Goal: Task Accomplishment & Management: Manage account settings

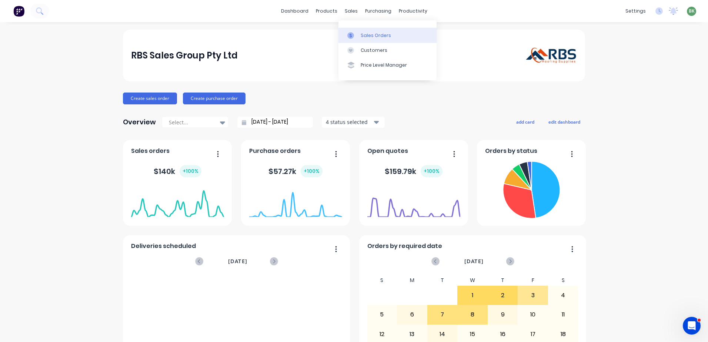
click at [369, 37] on div "Sales Orders" at bounding box center [376, 35] width 30 height 7
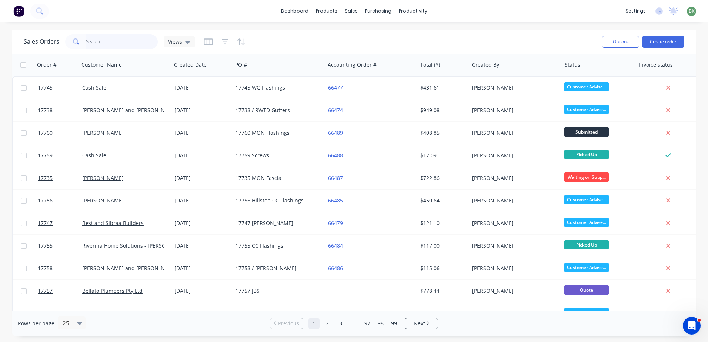
click at [103, 42] on input "text" at bounding box center [122, 41] width 72 height 15
type input "cmp"
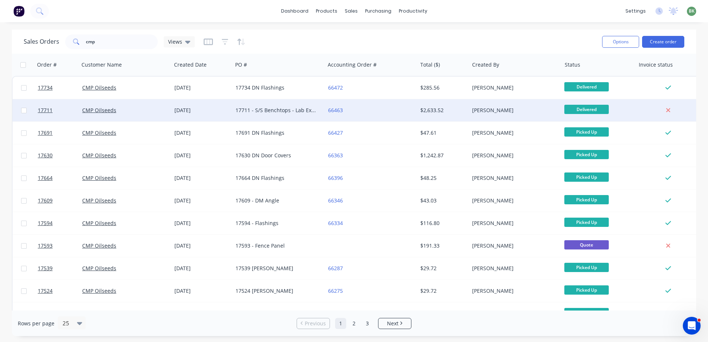
click at [142, 110] on div "CMP Oilseeds" at bounding box center [123, 110] width 82 height 7
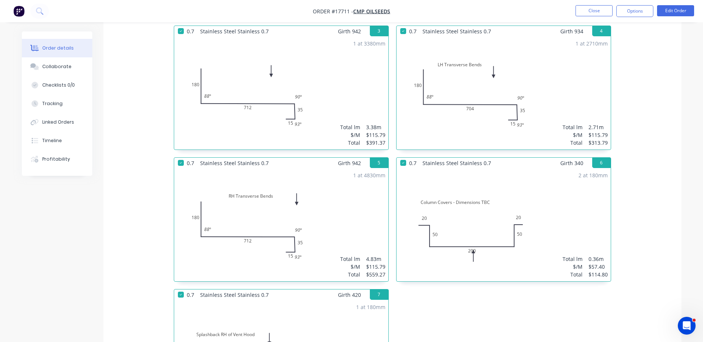
scroll to position [408, 0]
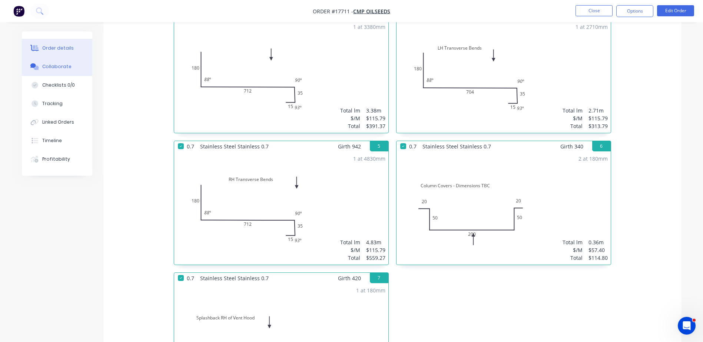
click at [54, 66] on div "Collaborate" at bounding box center [56, 66] width 29 height 7
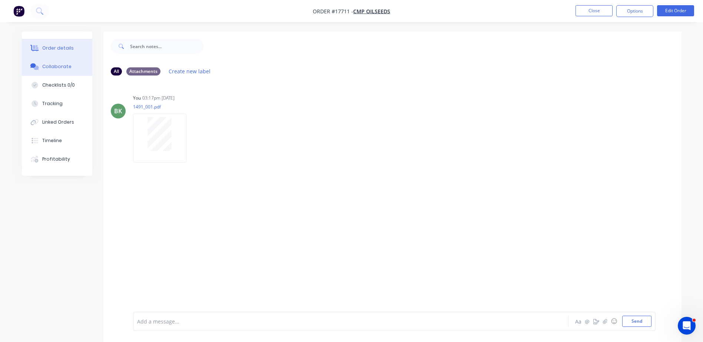
click at [58, 48] on div "Order details" at bounding box center [57, 48] width 31 height 7
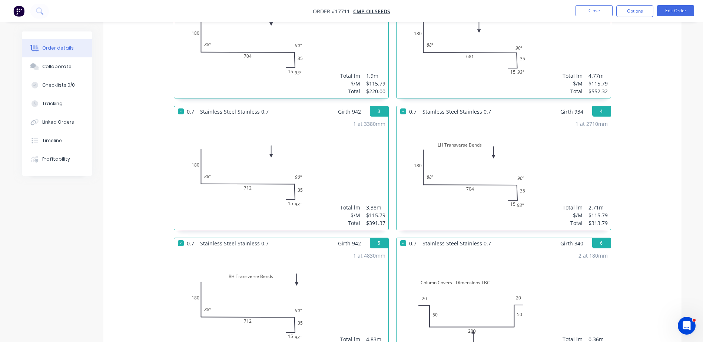
scroll to position [408, 0]
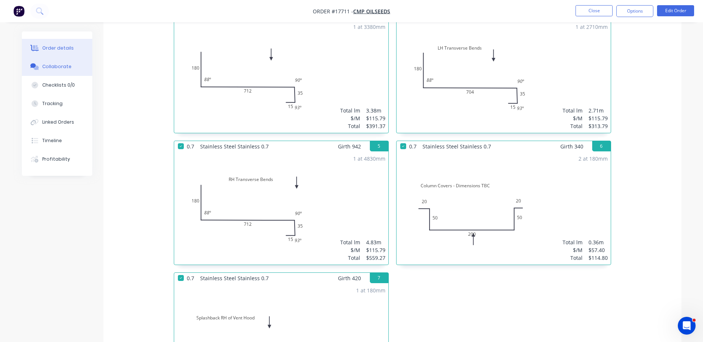
click at [51, 67] on div "Collaborate" at bounding box center [56, 66] width 29 height 7
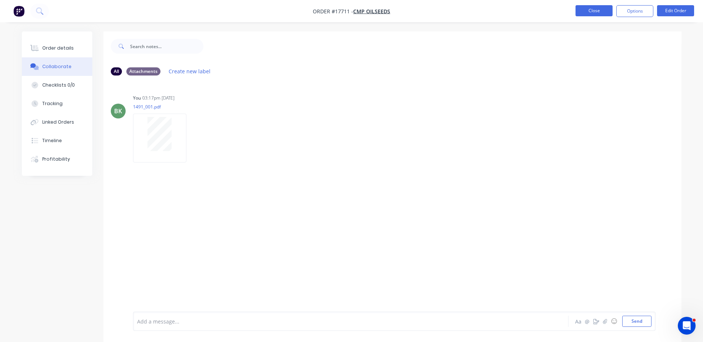
click at [602, 12] on button "Close" at bounding box center [593, 10] width 37 height 11
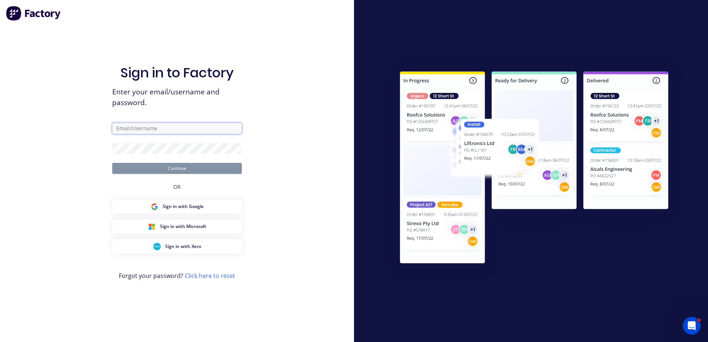
type input "[PERSON_NAME][EMAIL_ADDRESS][DOMAIN_NAME]"
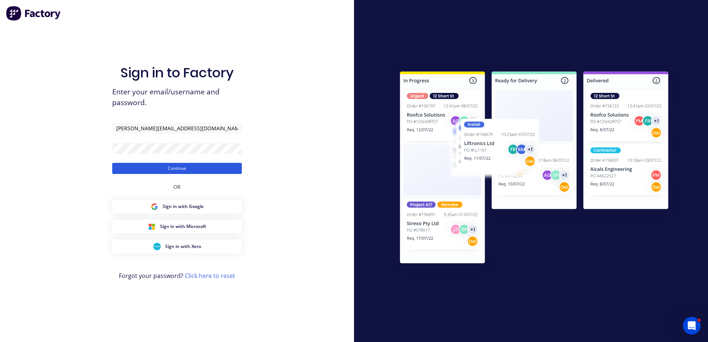
click at [164, 170] on button "Continue" at bounding box center [177, 168] width 130 height 11
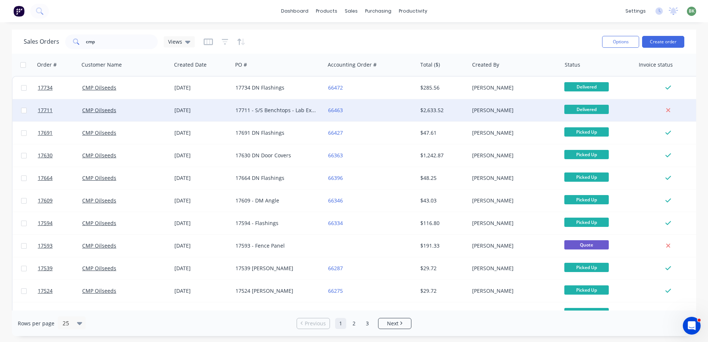
click at [261, 110] on div "17711 - S/S Benchtops - Lab Extension" at bounding box center [277, 110] width 82 height 7
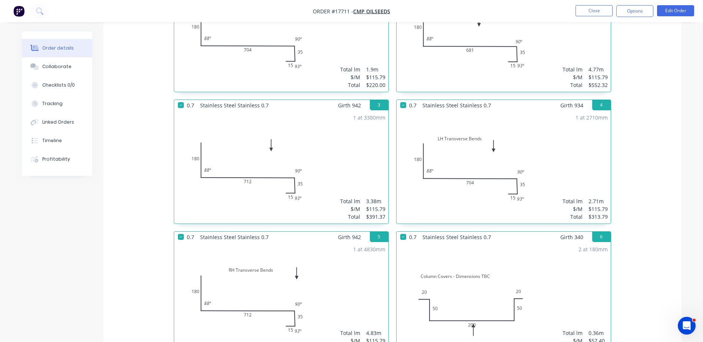
scroll to position [296, 0]
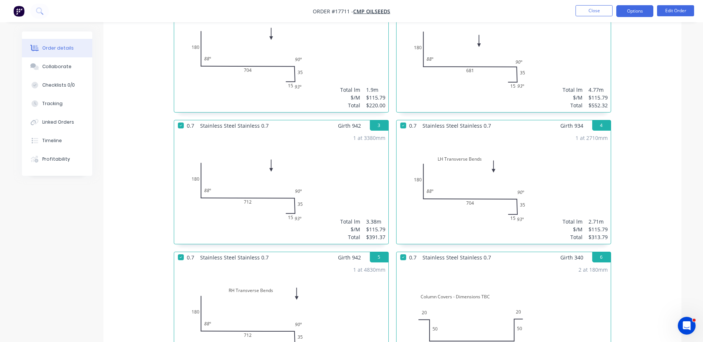
click at [637, 11] on button "Options" at bounding box center [634, 11] width 37 height 12
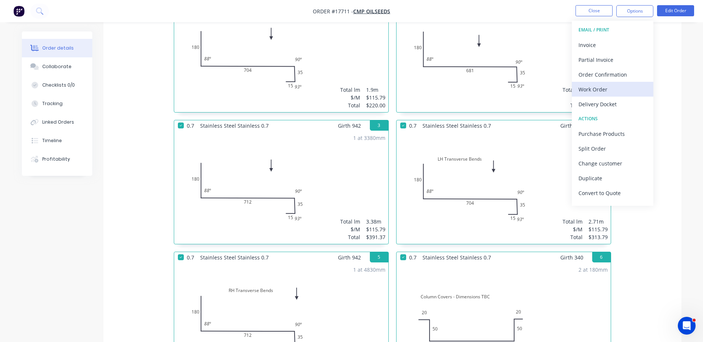
click at [597, 86] on div "Work Order" at bounding box center [612, 89] width 68 height 11
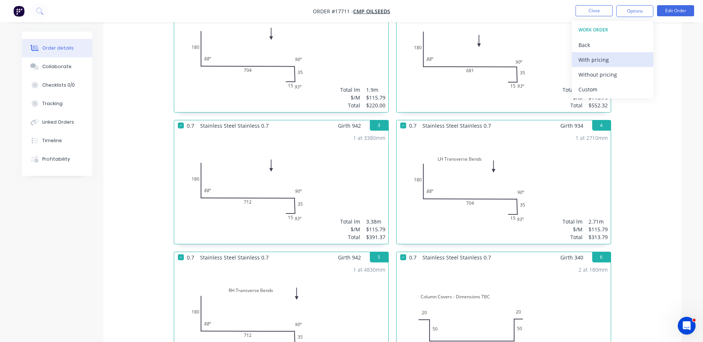
click at [598, 63] on div "With pricing" at bounding box center [612, 59] width 68 height 11
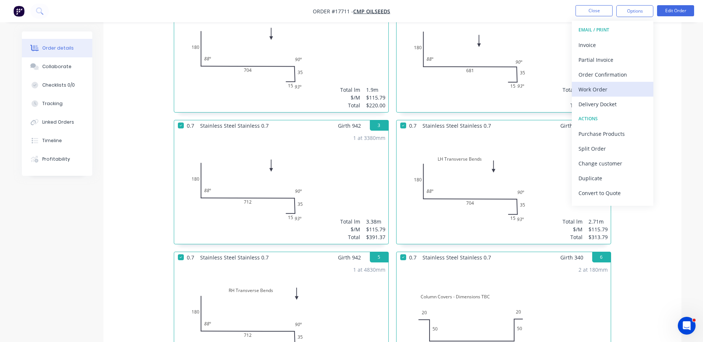
click at [594, 92] on div "Work Order" at bounding box center [612, 89] width 68 height 11
click at [592, 88] on div "Custom" at bounding box center [612, 89] width 68 height 11
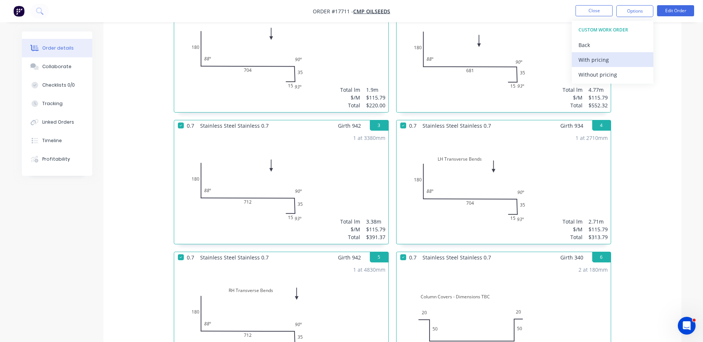
click at [593, 61] on div "With pricing" at bounding box center [612, 59] width 68 height 11
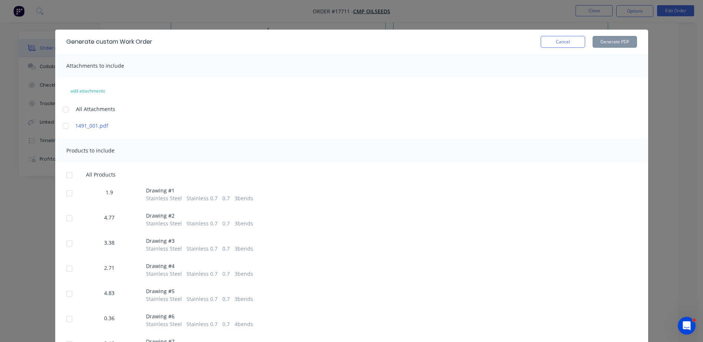
click at [65, 244] on div at bounding box center [69, 243] width 15 height 15
click at [617, 45] on button "Generate PDF" at bounding box center [614, 42] width 44 height 12
click at [565, 45] on button "Cancel" at bounding box center [563, 42] width 44 height 12
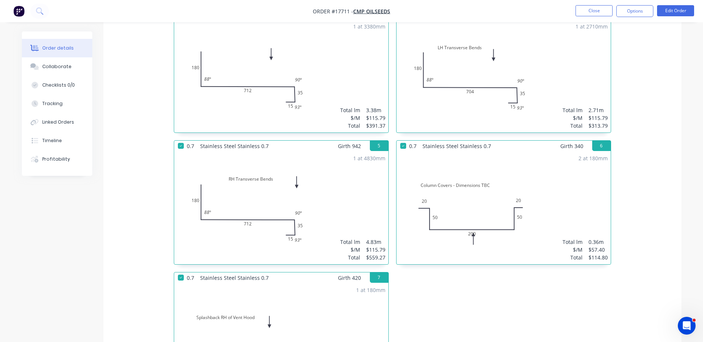
scroll to position [408, 0]
click at [182, 146] on div at bounding box center [180, 146] width 15 height 15
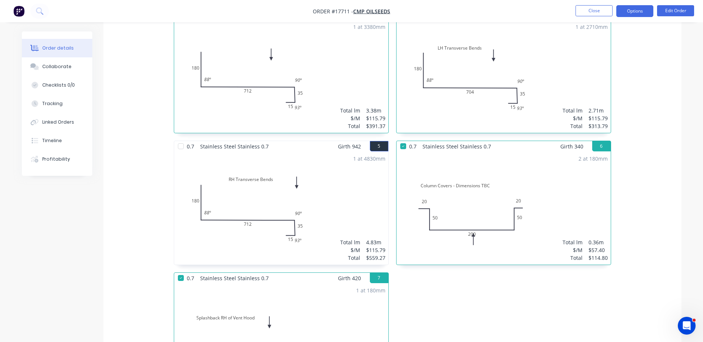
click at [630, 11] on button "Options" at bounding box center [634, 11] width 37 height 12
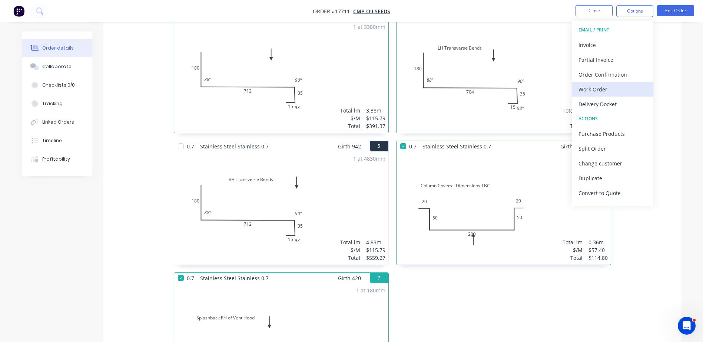
click at [591, 87] on div "Work Order" at bounding box center [612, 89] width 68 height 11
click at [589, 95] on button "Custom" at bounding box center [613, 89] width 82 height 15
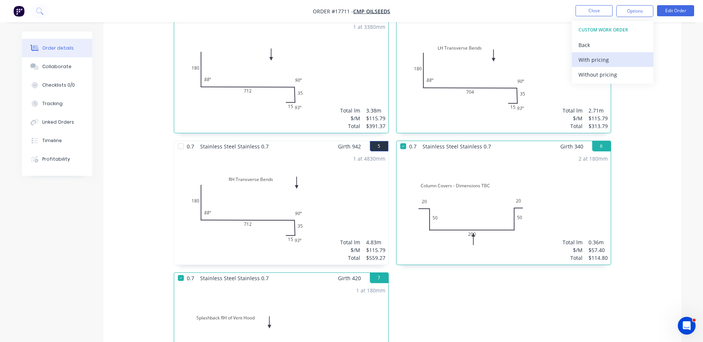
click at [598, 58] on div "With pricing" at bounding box center [612, 59] width 68 height 11
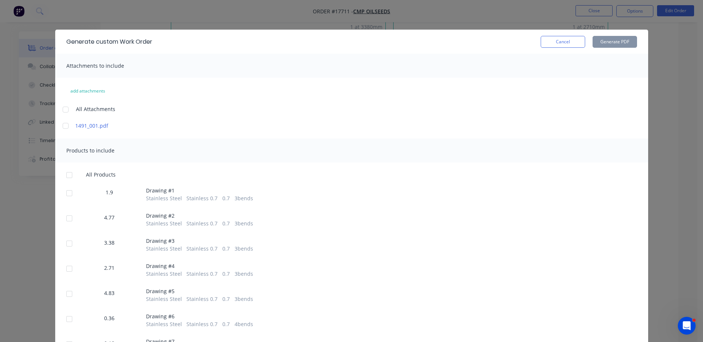
click at [67, 296] on div at bounding box center [69, 294] width 15 height 15
click at [619, 41] on button "Generate PDF" at bounding box center [614, 42] width 44 height 12
click at [556, 41] on button "Cancel" at bounding box center [563, 42] width 44 height 12
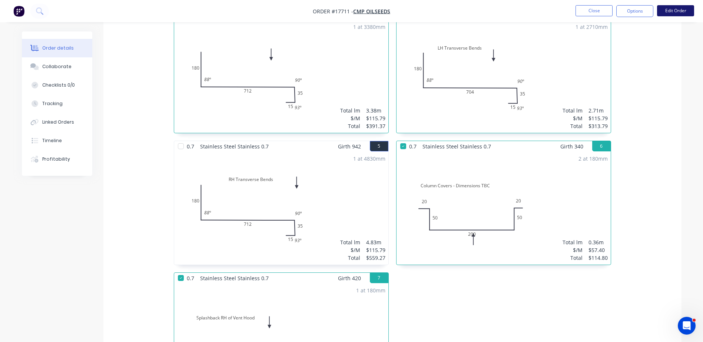
click at [674, 14] on button "Edit Order" at bounding box center [675, 10] width 37 height 11
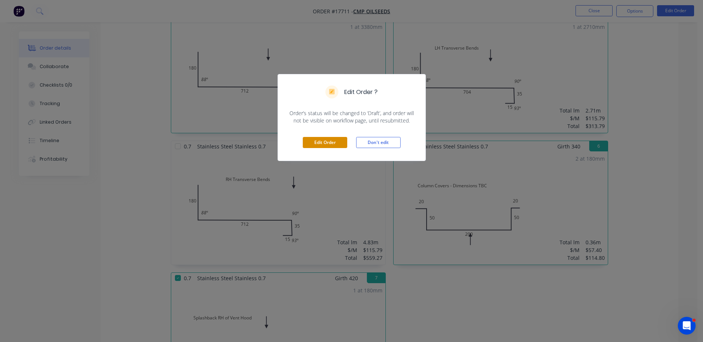
click at [322, 143] on button "Edit Order" at bounding box center [325, 142] width 44 height 11
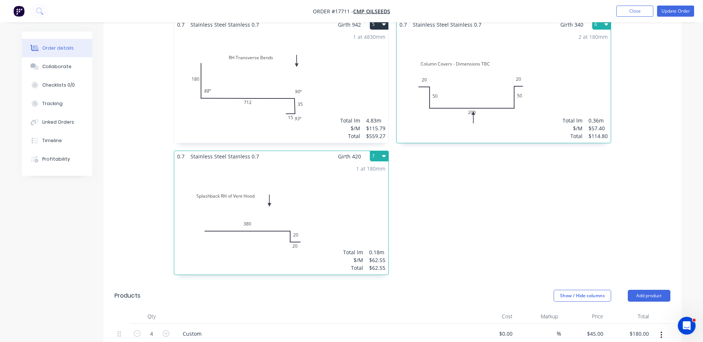
scroll to position [482, 0]
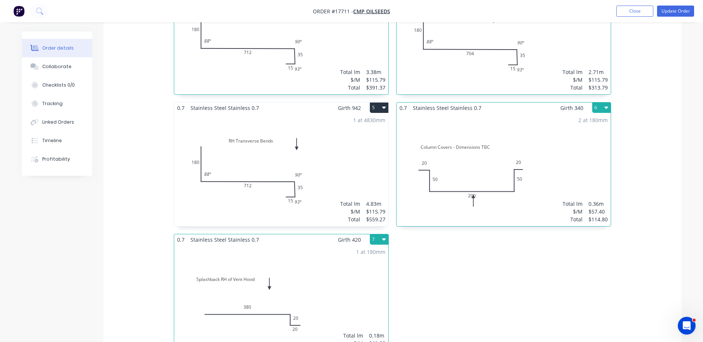
click at [259, 158] on div "1 at 4830mm Total lm $/M Total 4.83m $115.79 $559.27" at bounding box center [281, 169] width 214 height 113
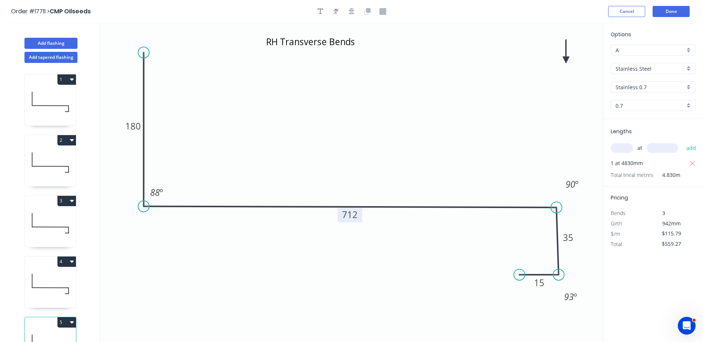
click at [355, 211] on tspan "712" at bounding box center [350, 215] width 16 height 12
click at [419, 146] on icon "RH Transverse Bends 180 704 35 15 88 º 90 º 93 º" at bounding box center [351, 182] width 503 height 319
click at [673, 12] on button "Done" at bounding box center [670, 11] width 37 height 11
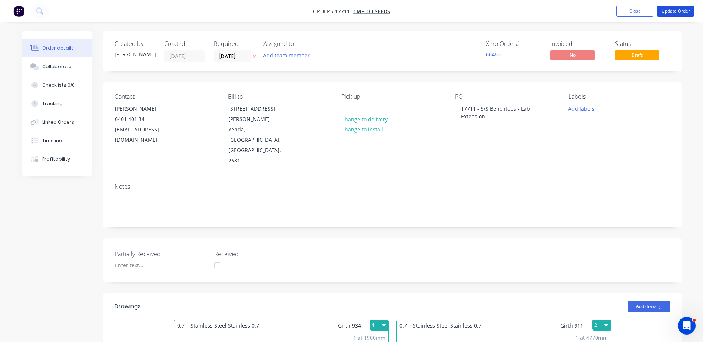
click at [672, 12] on button "Update Order" at bounding box center [675, 11] width 37 height 11
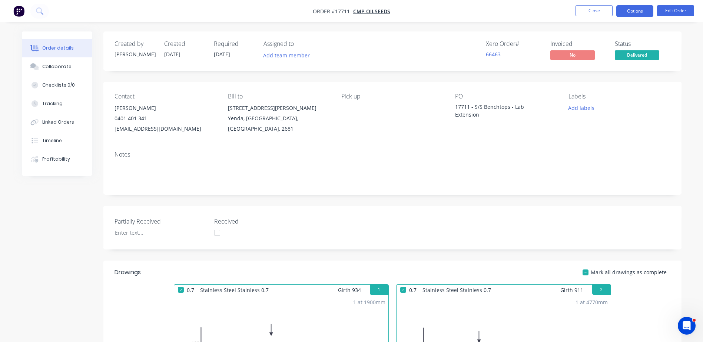
click at [637, 13] on button "Options" at bounding box center [634, 11] width 37 height 12
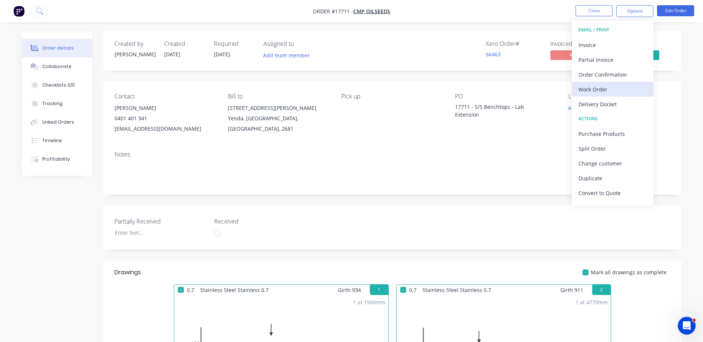
click at [597, 87] on div "Work Order" at bounding box center [612, 89] width 68 height 11
click at [597, 87] on div "Custom" at bounding box center [612, 89] width 68 height 11
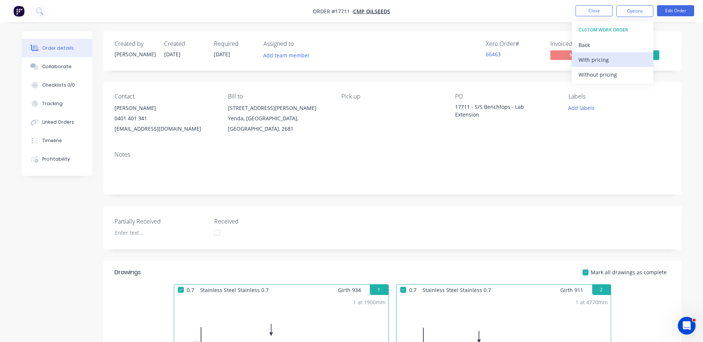
click at [594, 60] on div "With pricing" at bounding box center [612, 59] width 68 height 11
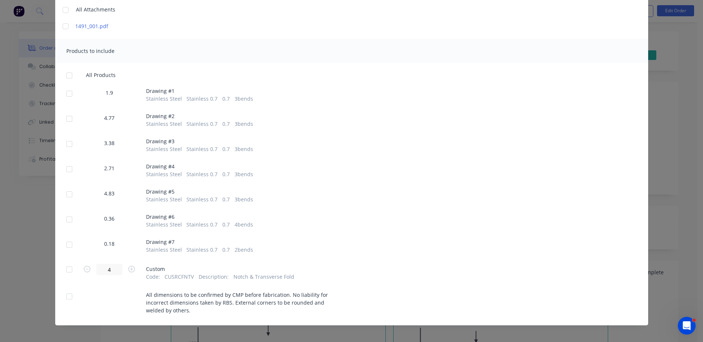
scroll to position [104, 0]
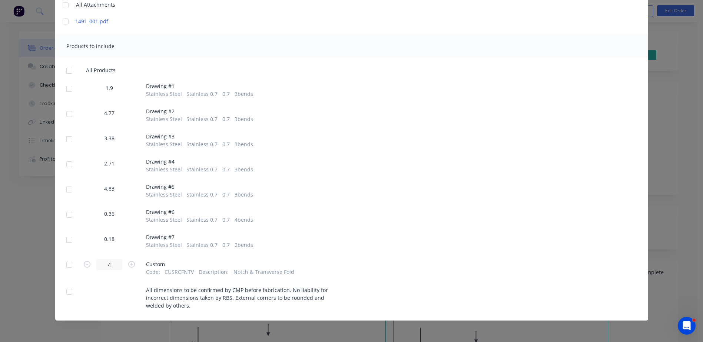
click at [64, 188] on div at bounding box center [69, 189] width 15 height 15
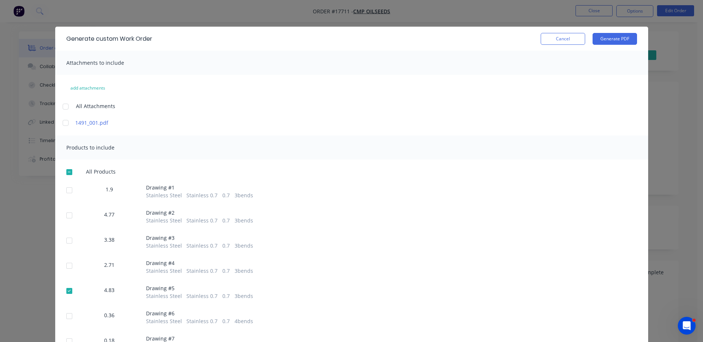
scroll to position [0, 0]
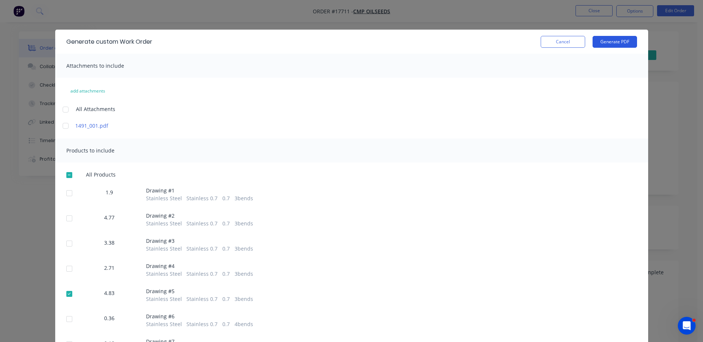
click at [613, 40] on button "Generate PDF" at bounding box center [614, 42] width 44 height 12
